Goal: Task Accomplishment & Management: Complete application form

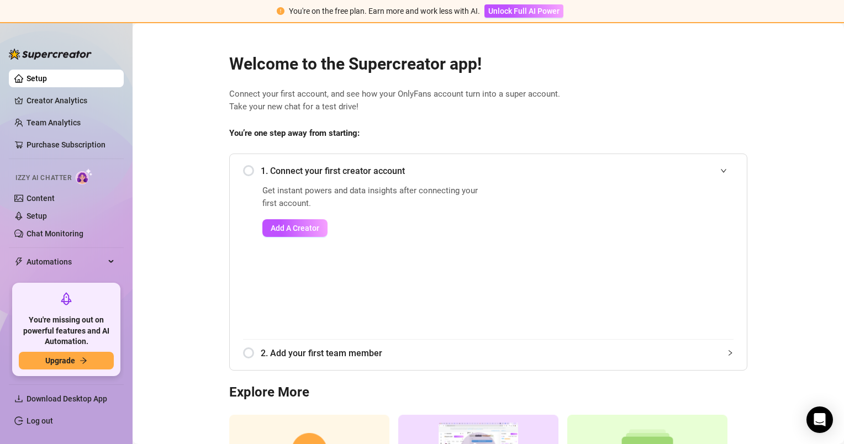
scroll to position [118, 0]
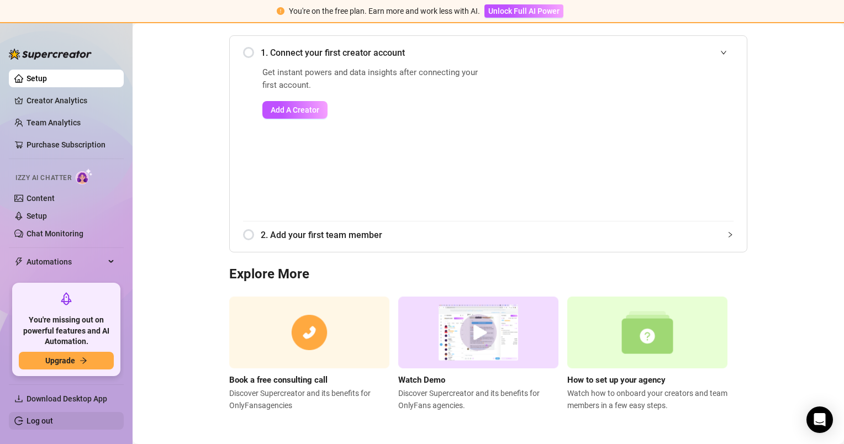
click at [40, 424] on link "Log out" at bounding box center [40, 421] width 27 height 9
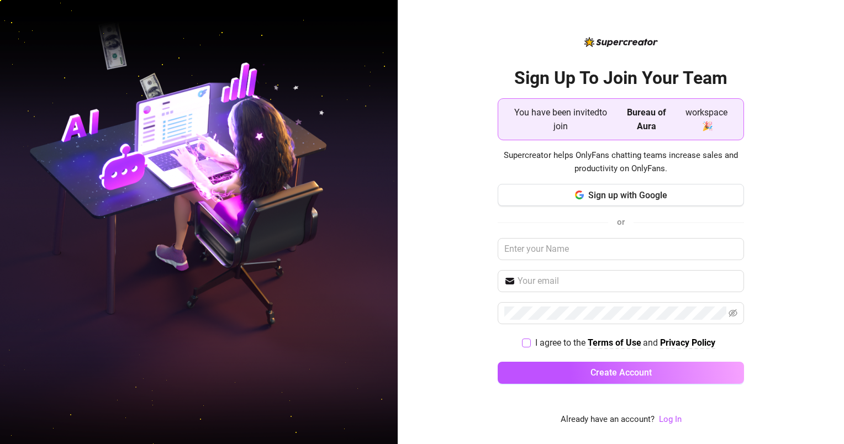
click at [537, 342] on span "I agree to the" at bounding box center [561, 343] width 52 height 10
click at [530, 342] on input "I agree to the Terms of Use and Privacy Policy" at bounding box center [526, 343] width 8 height 8
checkbox input "true"
click at [670, 419] on link "Log In" at bounding box center [670, 419] width 23 height 10
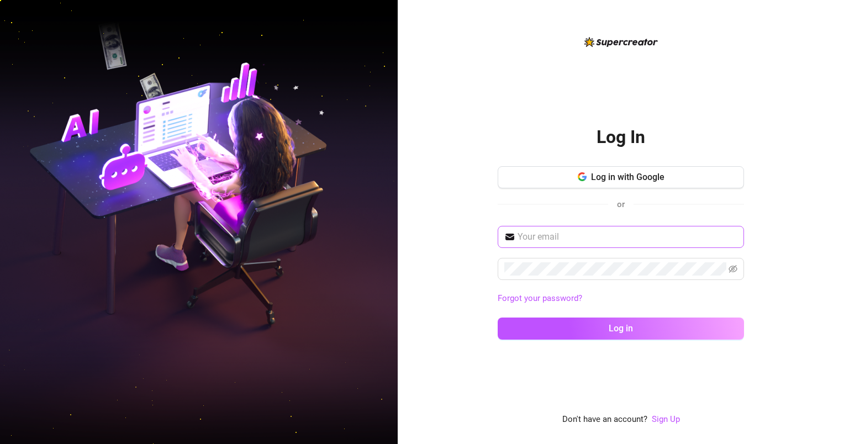
click at [581, 228] on span at bounding box center [621, 237] width 246 height 22
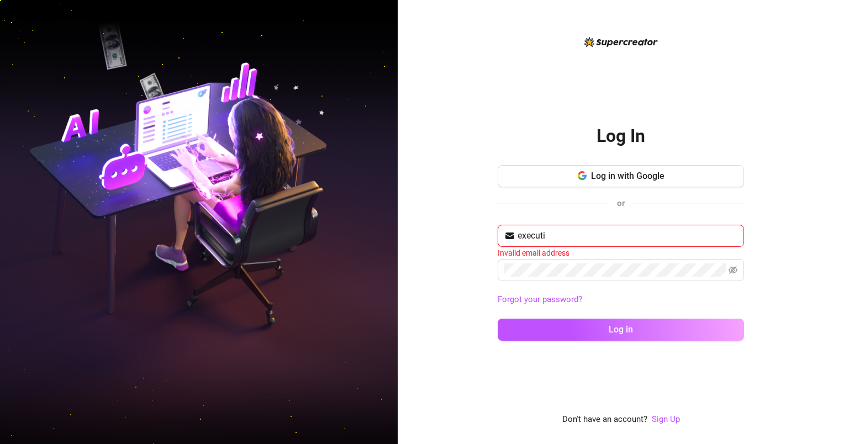
type input "[EMAIL_ADDRESS][DOMAIN_NAME]"
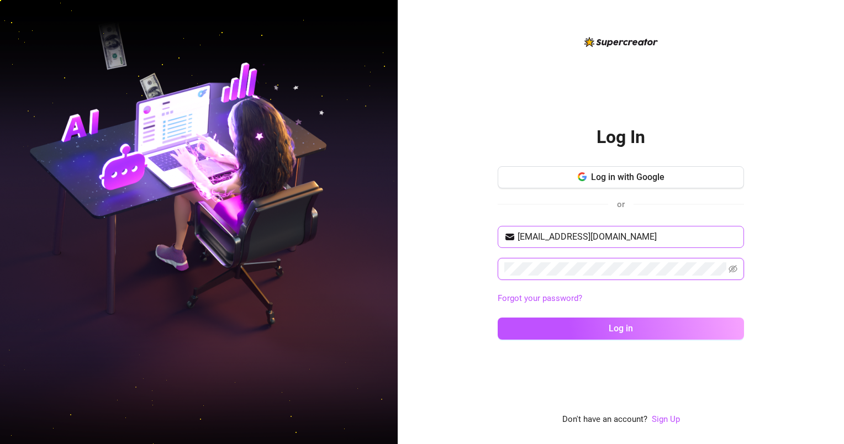
click at [498, 318] on button "Log in" at bounding box center [621, 329] width 246 height 22
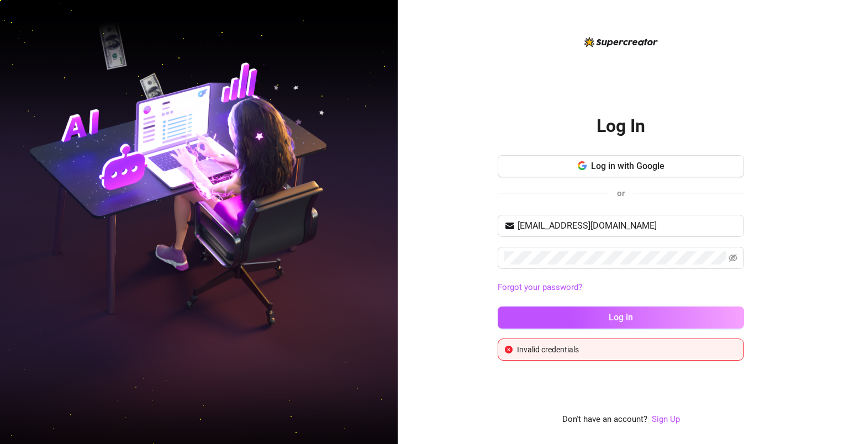
click at [552, 292] on link "Forgot your password?" at bounding box center [540, 287] width 85 height 10
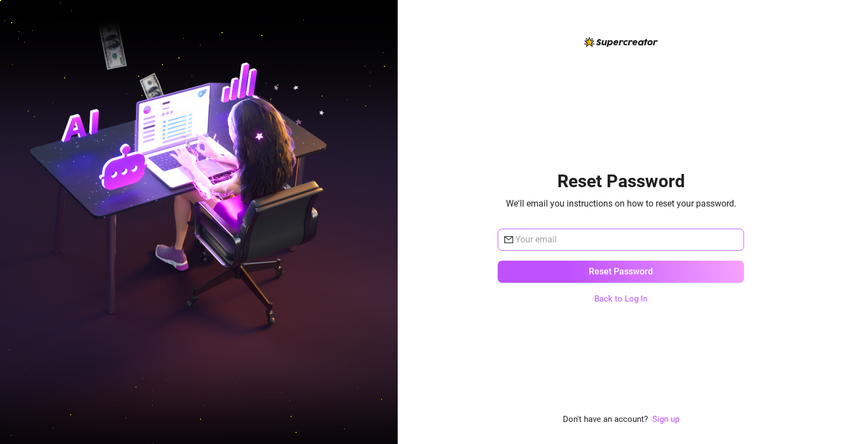
click at [557, 250] on span at bounding box center [621, 240] width 246 height 22
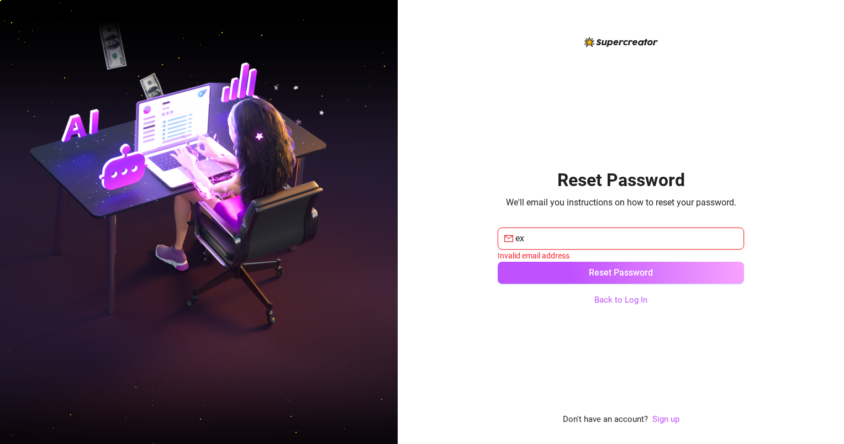
type input "[EMAIL_ADDRESS][DOMAIN_NAME]"
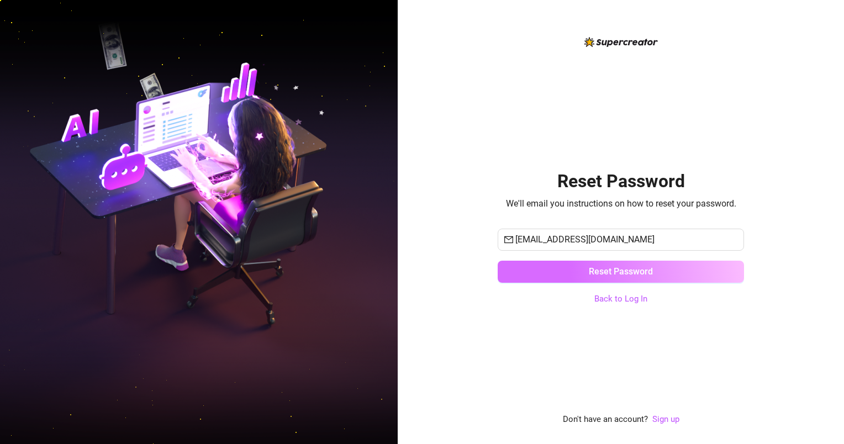
click at [603, 275] on span "Reset Password" at bounding box center [621, 271] width 64 height 10
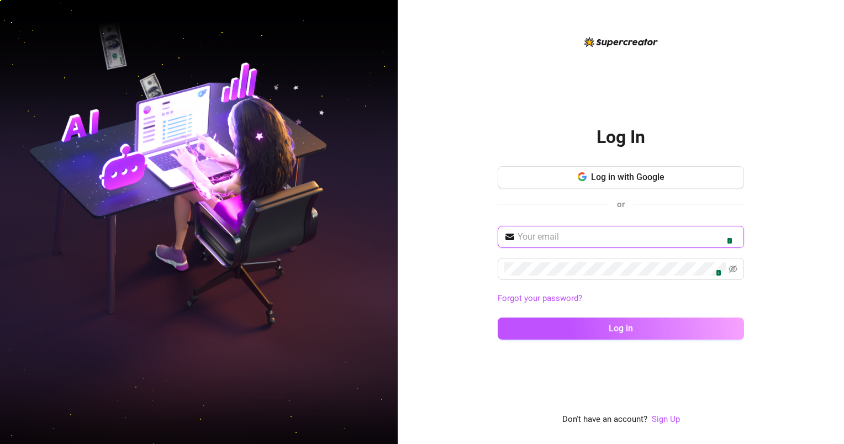
click at [602, 236] on input "text" at bounding box center [628, 236] width 220 height 13
click at [731, 229] on span "1" at bounding box center [621, 237] width 246 height 22
click at [725, 241] on img at bounding box center [726, 237] width 9 height 9
type input "[PERSON_NAME][EMAIL_ADDRESS][DOMAIN_NAME]"
click at [730, 270] on icon "eye-invisible" at bounding box center [733, 269] width 9 height 8
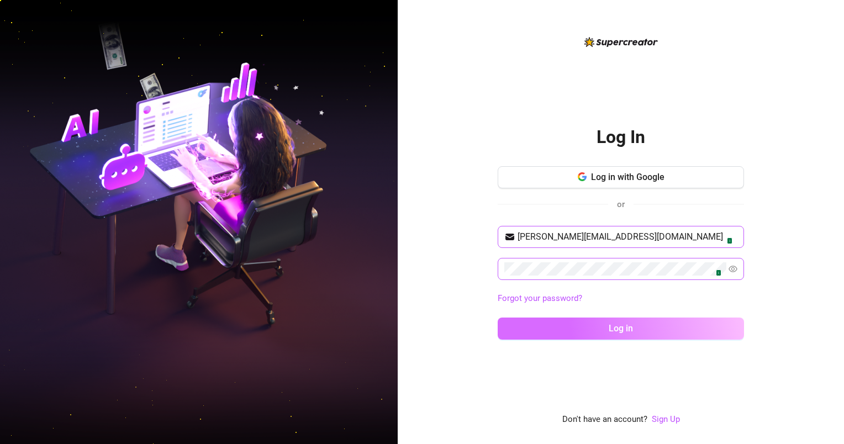
click at [628, 332] on span "Log in" at bounding box center [621, 328] width 24 height 10
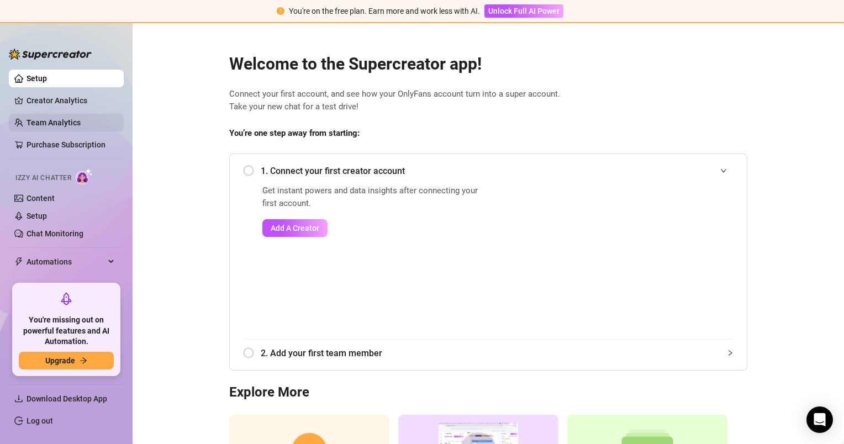
click at [47, 127] on link "Team Analytics" at bounding box center [54, 122] width 54 height 9
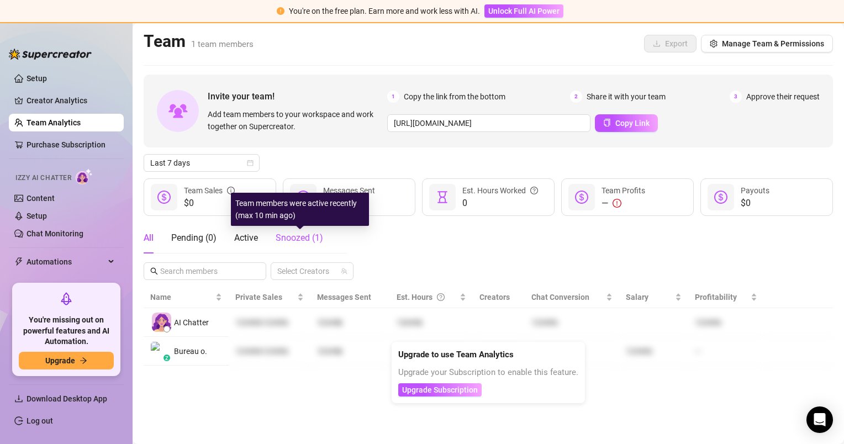
click at [305, 239] on span "Snoozed ( 1 )" at bounding box center [300, 238] width 48 height 10
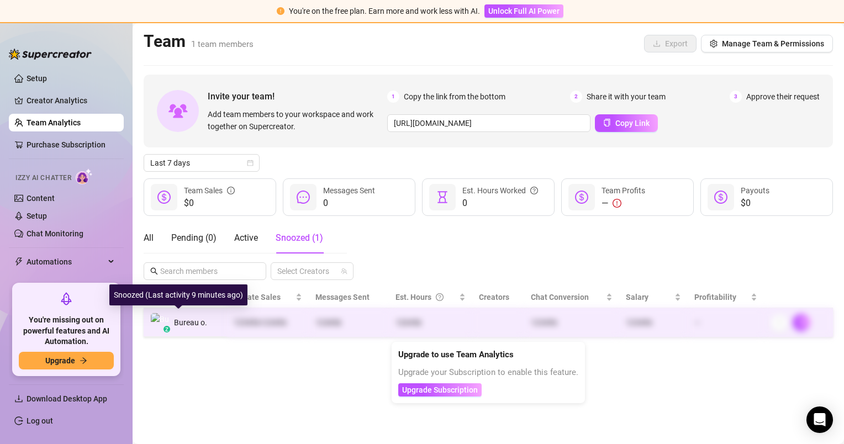
click at [195, 329] on div "z Bureau o." at bounding box center [178, 322] width 57 height 19
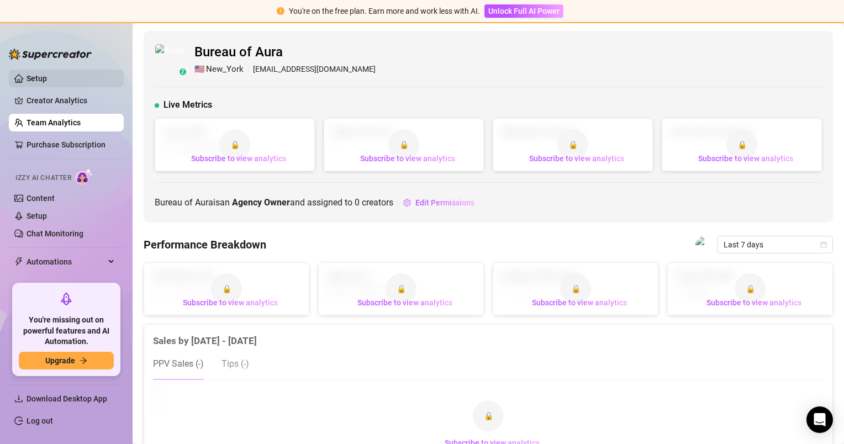
click at [47, 77] on link "Setup" at bounding box center [37, 78] width 20 height 9
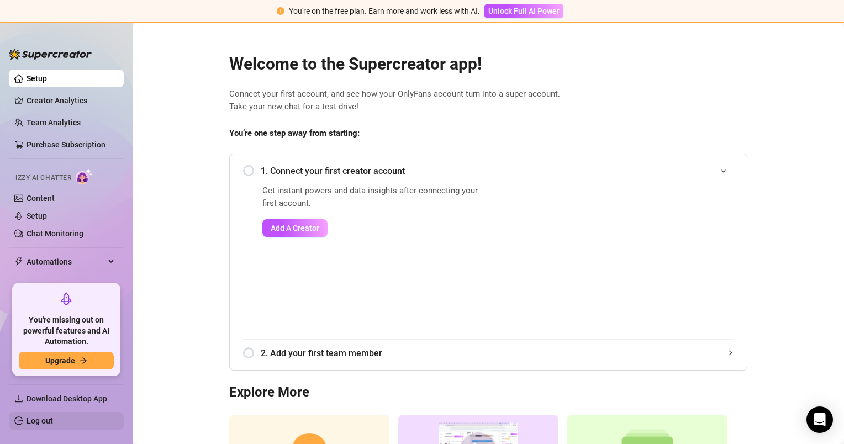
click at [49, 426] on link "Log out" at bounding box center [40, 421] width 27 height 9
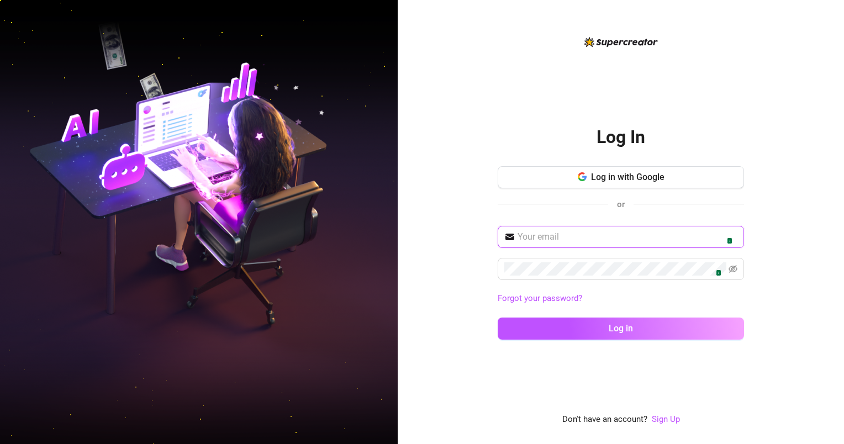
click at [567, 240] on input "text" at bounding box center [628, 236] width 220 height 13
click at [516, 303] on link "Forgot your password?" at bounding box center [621, 298] width 246 height 13
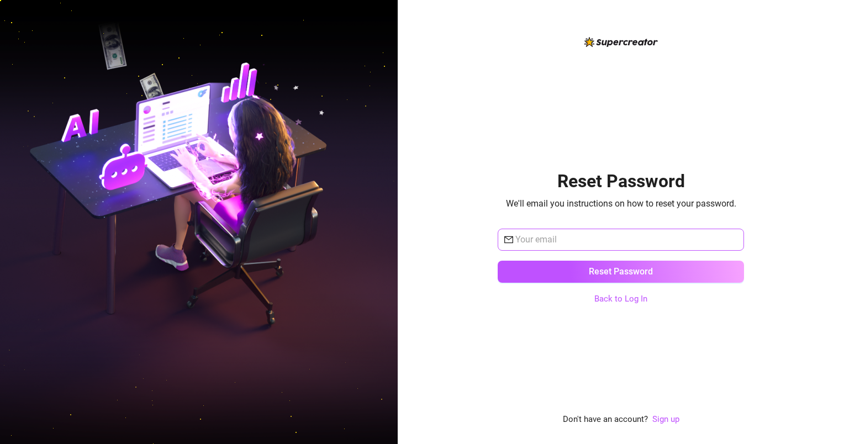
click at [553, 248] on span at bounding box center [621, 240] width 246 height 22
click at [566, 243] on input "text" at bounding box center [627, 239] width 222 height 13
type input "[EMAIL_ADDRESS][DOMAIN_NAME]"
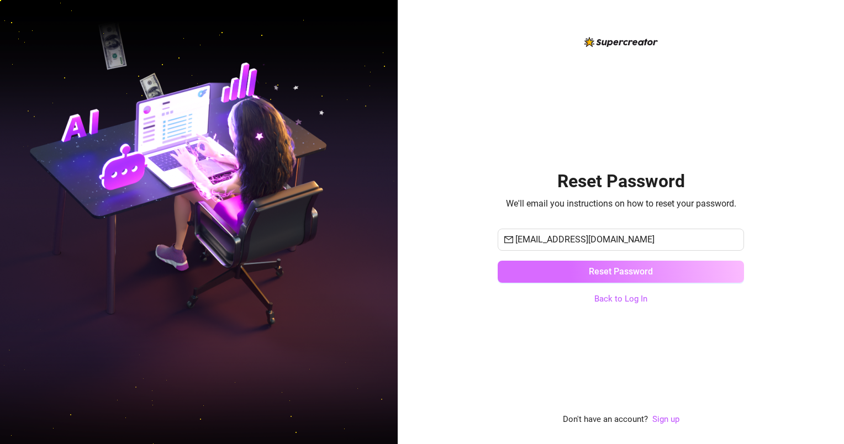
click at [556, 269] on button "Reset Password" at bounding box center [621, 272] width 246 height 22
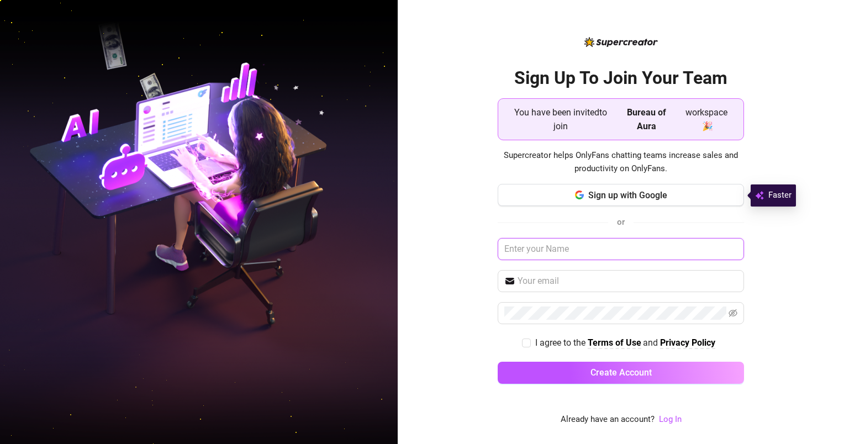
click at [579, 252] on input "text" at bounding box center [621, 249] width 246 height 22
type input "B"
type input "Executive Team"
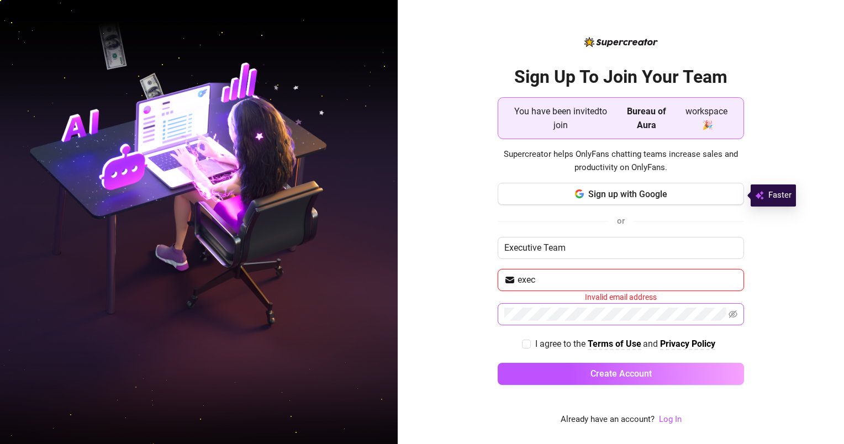
type input "[EMAIL_ADDRESS][DOMAIN_NAME]"
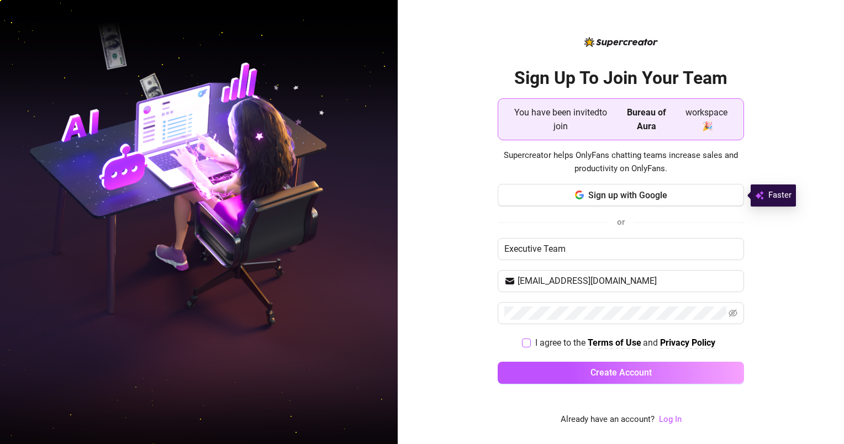
click at [527, 339] on input "I agree to the Terms of Use and Privacy Policy" at bounding box center [526, 343] width 8 height 8
checkbox input "true"
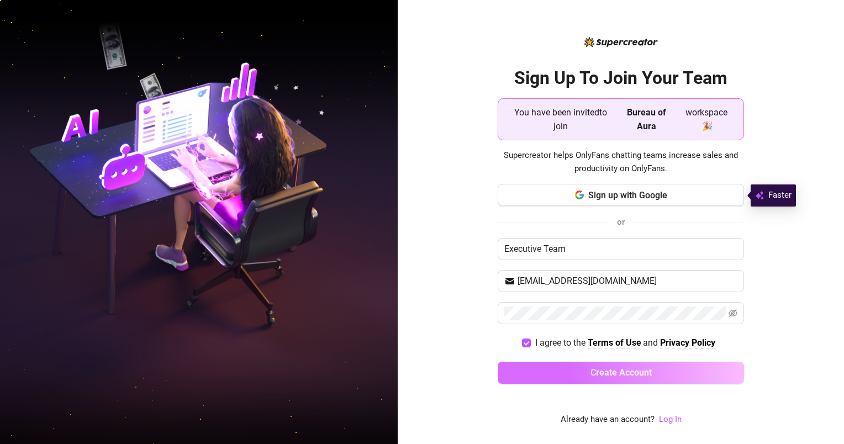
click at [588, 369] on button "Create Account" at bounding box center [621, 373] width 246 height 22
